Goal: Task Accomplishment & Management: Complete application form

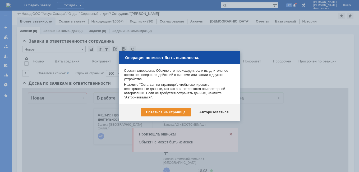
scroll to position [3, 0]
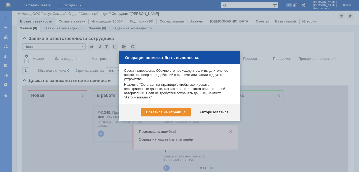
click at [229, 131] on div at bounding box center [179, 86] width 359 height 172
click at [215, 112] on div "Авторизоваться" at bounding box center [214, 112] width 40 height 8
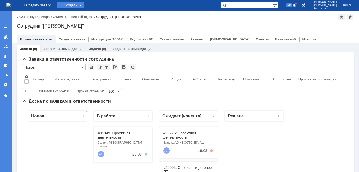
click at [84, 5] on div "Создать" at bounding box center [70, 5] width 27 height 6
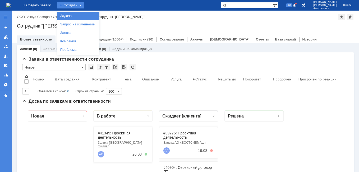
click at [84, 16] on link "Задача" at bounding box center [78, 16] width 40 height 6
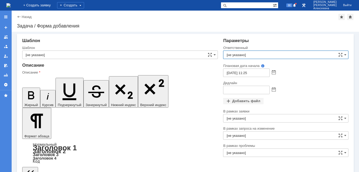
click at [244, 52] on input "[не указано]" at bounding box center [285, 55] width 125 height 8
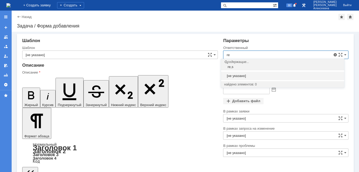
type input "r"
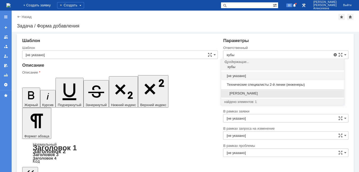
click at [248, 94] on span "[PERSON_NAME]" at bounding box center [282, 93] width 117 height 4
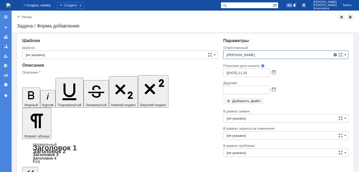
type input "[PERSON_NAME]"
click at [272, 89] on span at bounding box center [274, 90] width 4 height 4
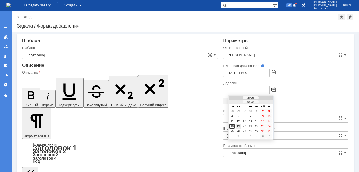
click at [238, 127] on div "19" at bounding box center [238, 126] width 5 height 4
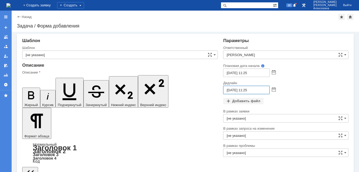
click at [246, 90] on input "[DATE] 11:25" at bounding box center [246, 90] width 47 height 8
click at [254, 90] on input "[DATE] 16:25" at bounding box center [246, 90] width 47 height 8
type input "[DATE] 16:00"
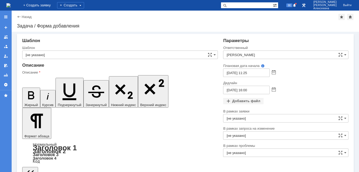
scroll to position [109, 2]
drag, startPoint x: 58, startPoint y: 1351, endPoint x: 52, endPoint y: 1351, distance: 6.1
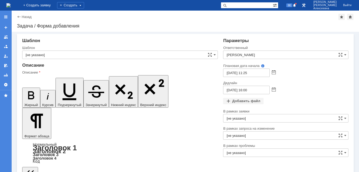
drag, startPoint x: 133, startPoint y: 1347, endPoint x: 120, endPoint y: 1349, distance: 13.0
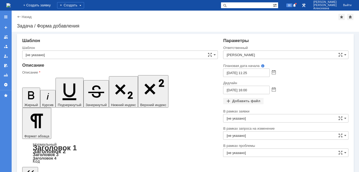
drag, startPoint x: 117, startPoint y: 1343, endPoint x: 23, endPoint y: 1341, distance: 93.9
drag, startPoint x: 25, startPoint y: 79, endPoint x: 29, endPoint y: 86, distance: 8.6
click at [25, 88] on icon "button" at bounding box center [31, 95] width 14 height 14
drag, startPoint x: 86, startPoint y: 1371, endPoint x: 111, endPoint y: 1470, distance: 102.3
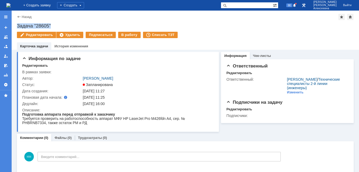
drag, startPoint x: 52, startPoint y: 24, endPoint x: 17, endPoint y: 25, distance: 35.4
click at [17, 25] on div "Задача "28605"" at bounding box center [185, 25] width 337 height 5
copy div "Задача "28605""
click at [31, 64] on div "Редактировать" at bounding box center [35, 65] width 26 height 4
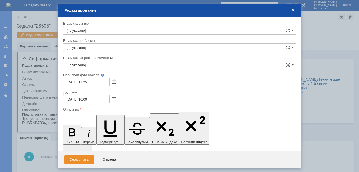
click at [80, 158] on div "Сохранить" at bounding box center [79, 159] width 30 height 8
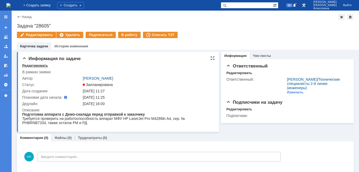
click at [33, 67] on div "Редактировать" at bounding box center [35, 65] width 26 height 4
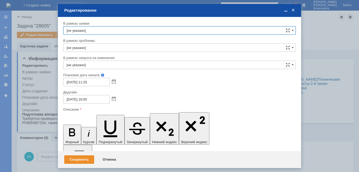
drag, startPoint x: 128, startPoint y: 1528, endPoint x: 132, endPoint y: 1529, distance: 4.4
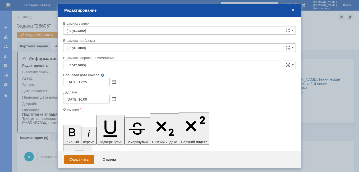
click at [76, 157] on div "Сохранить" at bounding box center [79, 159] width 30 height 8
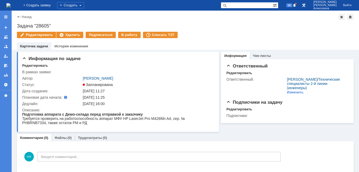
click at [11, 3] on img at bounding box center [8, 5] width 4 height 4
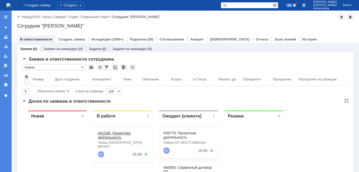
click at [116, 135] on link "#41349: Проектная деятельность" at bounding box center [114, 135] width 33 height 8
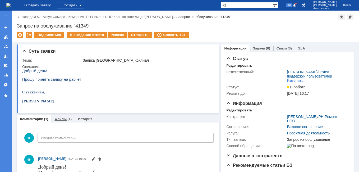
click at [61, 119] on link "Файлы" at bounding box center [60, 119] width 12 height 4
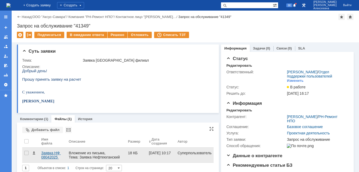
click at [53, 155] on div "Заявка НФ 08042025 .docx" at bounding box center [52, 155] width 23 height 8
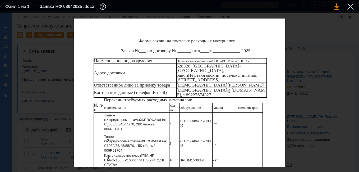
click at [336, 5] on link at bounding box center [336, 6] width 5 height 6
click at [350, 5] on div at bounding box center [350, 6] width 6 height 6
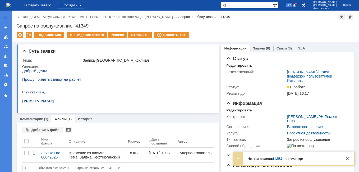
click at [11, 6] on img at bounding box center [8, 5] width 4 height 4
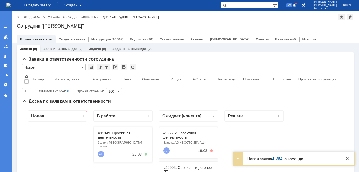
click at [276, 158] on link "41354" at bounding box center [277, 159] width 10 height 4
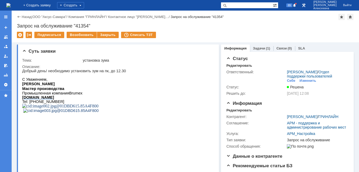
click at [10, 5] on img at bounding box center [8, 5] width 4 height 4
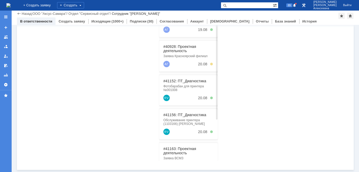
scroll to position [4, 0]
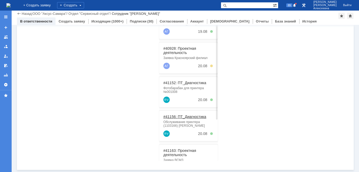
click at [181, 116] on link "#41156: ПТ_Диагностика" at bounding box center [184, 116] width 43 height 4
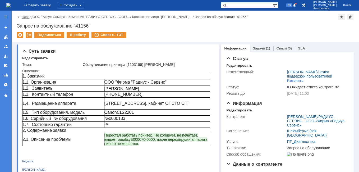
click at [25, 16] on link "Назад" at bounding box center [27, 17] width 10 height 4
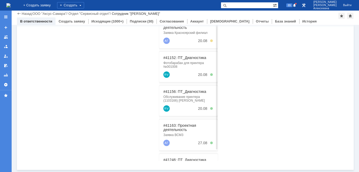
scroll to position [53, 0]
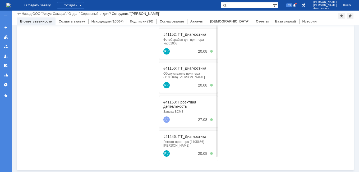
click at [177, 102] on link "#41163: Проектная деятельность" at bounding box center [179, 104] width 33 height 8
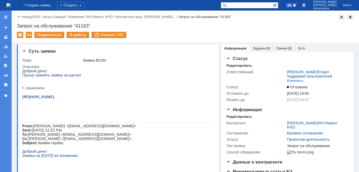
click at [11, 6] on img at bounding box center [8, 5] width 4 height 4
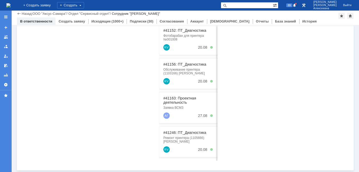
scroll to position [135, 0]
click at [173, 99] on link "#41163: Проектная деятельность" at bounding box center [179, 99] width 33 height 8
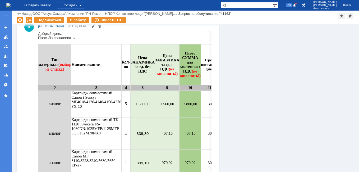
scroll to position [397, 0]
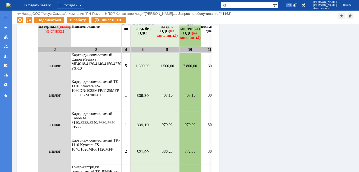
click at [11, 3] on img at bounding box center [8, 5] width 4 height 4
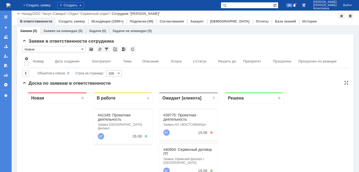
scroll to position [26, 0]
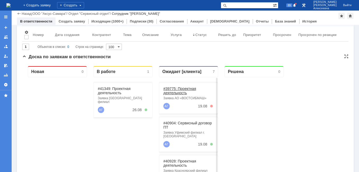
click at [180, 90] on link "#39775: Проектная деятельность" at bounding box center [179, 90] width 33 height 8
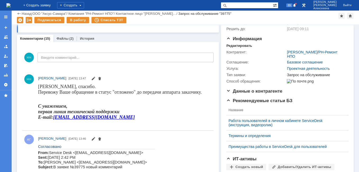
click at [245, 5] on input "text" at bounding box center [247, 5] width 52 height 6
paste input "39162"
type input "39162"
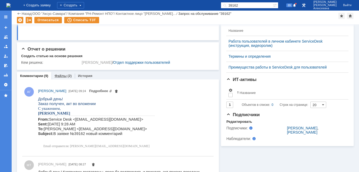
click at [62, 76] on link "Файлы" at bounding box center [60, 76] width 12 height 4
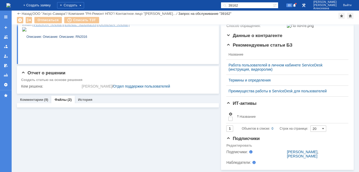
scroll to position [120, 0]
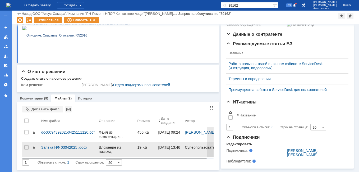
click at [61, 145] on div "Заявка НФ 03042025 .docx" at bounding box center [67, 147] width 53 height 4
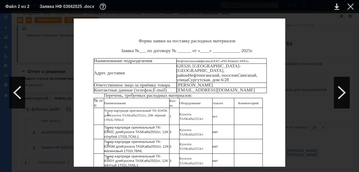
scroll to position [125, 0]
click at [349, 6] on div at bounding box center [350, 6] width 6 height 6
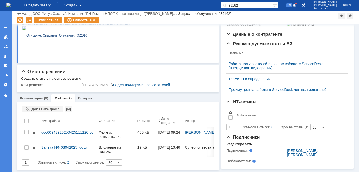
click at [31, 96] on link "Комментарии" at bounding box center [31, 98] width 23 height 4
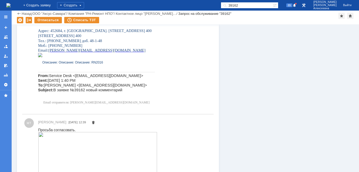
scroll to position [452, 0]
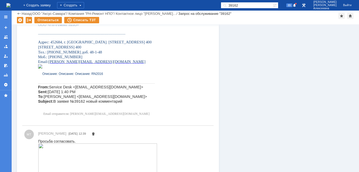
click at [11, 4] on img at bounding box center [8, 5] width 4 height 4
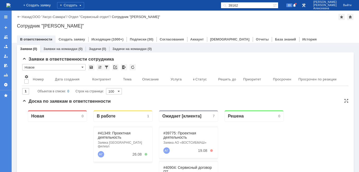
scroll to position [53, 0]
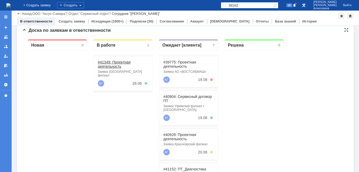
click at [112, 66] on link "#41349: Проектная деятельность" at bounding box center [114, 64] width 33 height 8
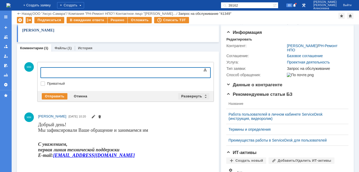
click at [203, 96] on div "Развернуть" at bounding box center [193, 96] width 31 height 6
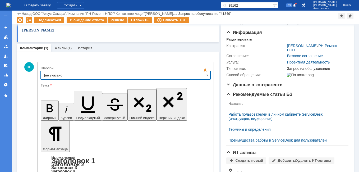
click at [200, 76] on input "[не указано]" at bounding box center [126, 75] width 170 height 8
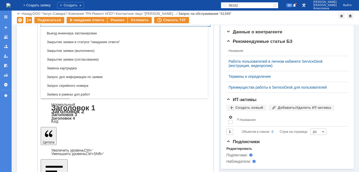
scroll to position [287, 0]
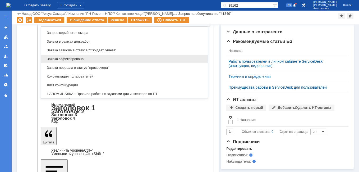
drag, startPoint x: 80, startPoint y: 58, endPoint x: 42, endPoint y: 12, distance: 60.3
click at [80, 58] on span "Заявка зафиксирована" at bounding box center [124, 59] width 161 height 4
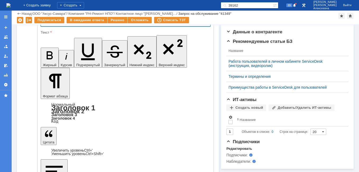
scroll to position [100, 0]
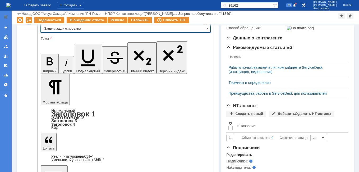
type input "Заявка зафиксирована"
drag, startPoint x: 159, startPoint y: 1258, endPoint x: 50, endPoint y: 1257, distance: 108.7
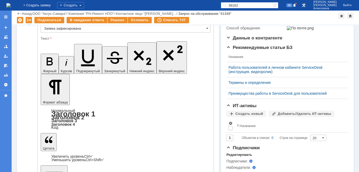
drag, startPoint x: 75, startPoint y: 1273, endPoint x: 73, endPoint y: 1275, distance: 2.8
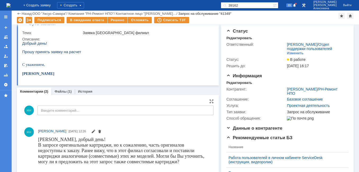
scroll to position [0, 0]
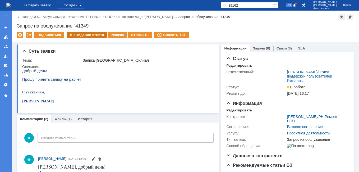
click at [90, 33] on div "В ожидание ответа" at bounding box center [87, 35] width 40 height 6
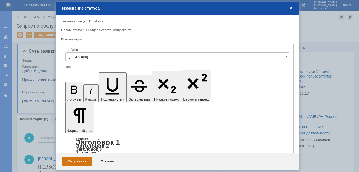
click at [77, 158] on div "Сохранить" at bounding box center [77, 161] width 30 height 8
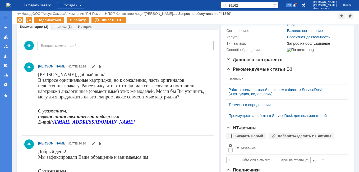
scroll to position [61, 0]
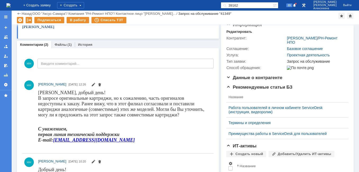
click at [255, 3] on input "39162" at bounding box center [247, 5] width 52 height 6
type input "39775"
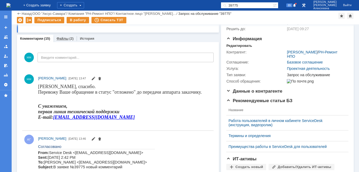
click at [66, 37] on link "Файлы" at bounding box center [63, 38] width 12 height 4
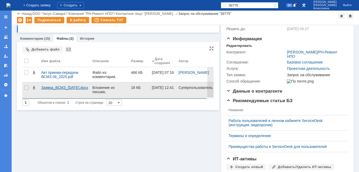
click at [49, 88] on div "Заявка_ВСМЗ_12.05.2025.docx" at bounding box center [64, 87] width 47 height 4
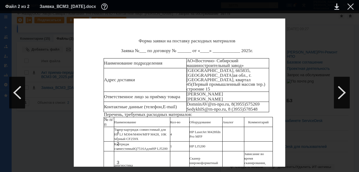
click at [352, 7] on div at bounding box center [350, 6] width 6 height 6
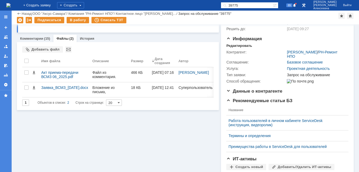
drag, startPoint x: 258, startPoint y: 3, endPoint x: 209, endPoint y: 7, distance: 48.2
click at [210, 7] on div "На домашнюю + Создать заявку Создать 39775 89 Новоженова Наталья Алексеевна Вый…" at bounding box center [179, 5] width 359 height 11
type input "41156"
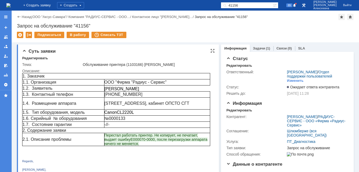
scroll to position [106, 0]
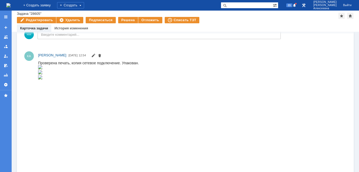
scroll to position [132, 0]
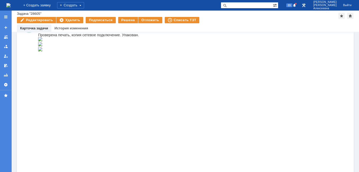
click at [42, 41] on img at bounding box center [40, 39] width 4 height 4
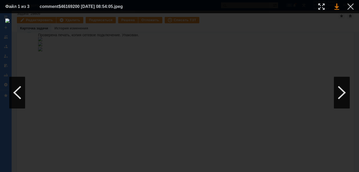
click at [338, 6] on link at bounding box center [336, 6] width 5 height 6
click at [349, 6] on div at bounding box center [350, 6] width 6 height 6
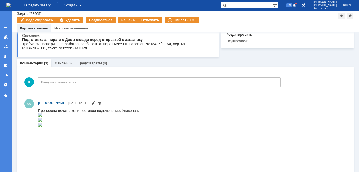
scroll to position [0, 0]
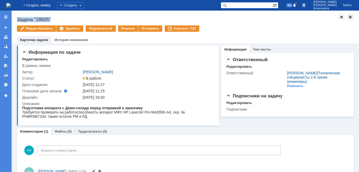
drag, startPoint x: 54, startPoint y: 21, endPoint x: 14, endPoint y: 19, distance: 39.7
click at [14, 19] on div "Назад | Задача "28605" Задача "28605" Редактировать Удалить Подписаться Решена …" at bounding box center [185, 27] width 347 height 33
copy div "Задача "28605""
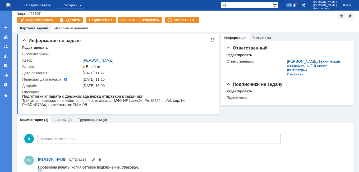
scroll to position [53, 0]
